Goal: Check status: Check status

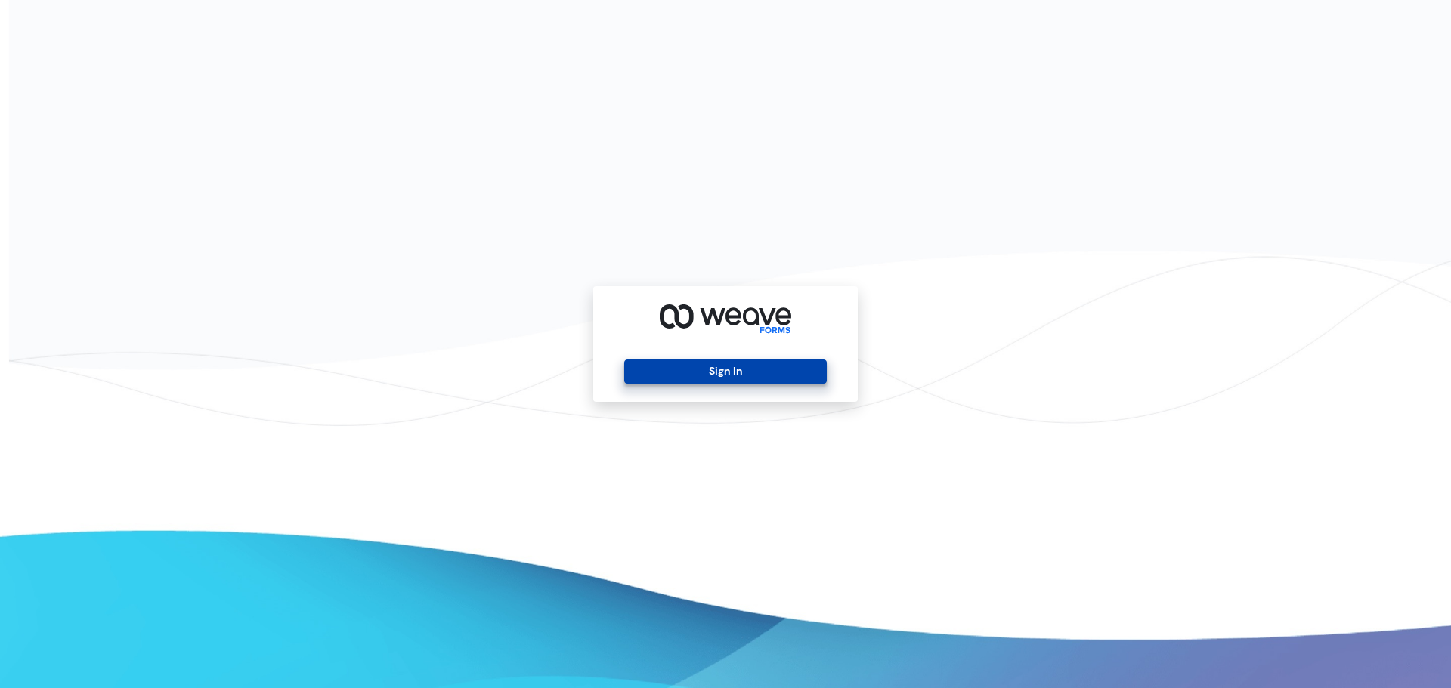
click at [699, 370] on button "Sign In" at bounding box center [725, 372] width 202 height 24
